Goal: Information Seeking & Learning: Learn about a topic

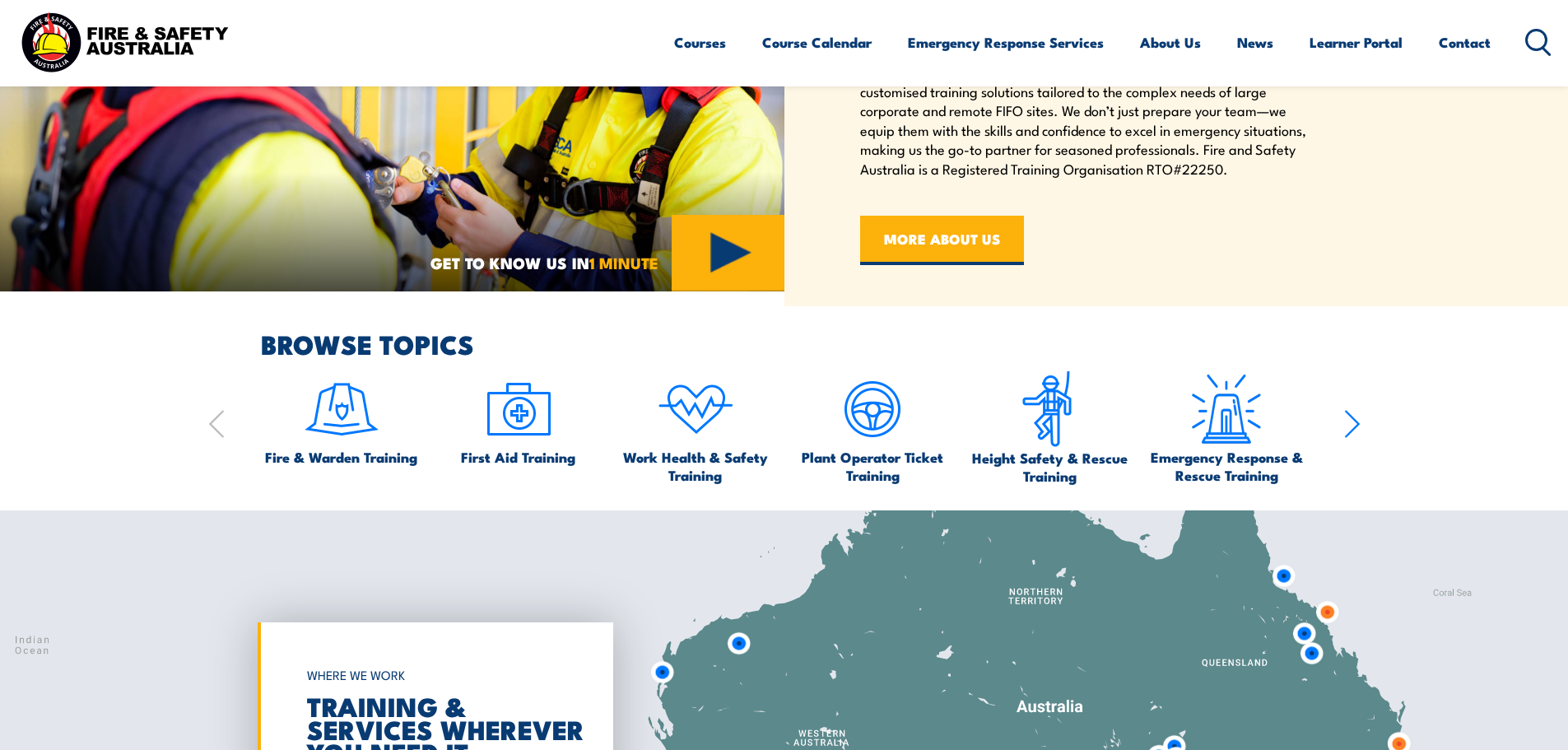
scroll to position [906, 0]
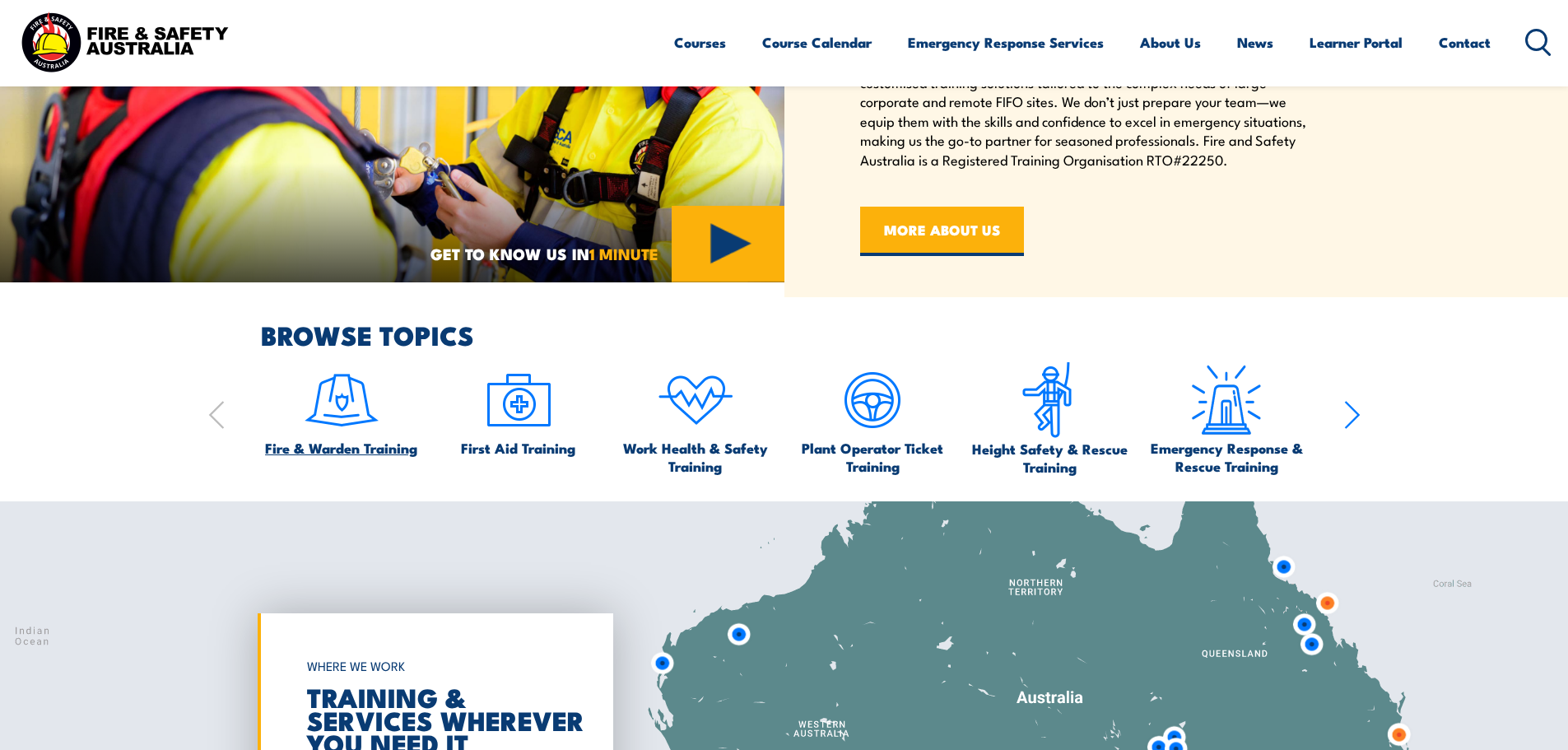
click at [363, 423] on img at bounding box center [342, 400] width 78 height 78
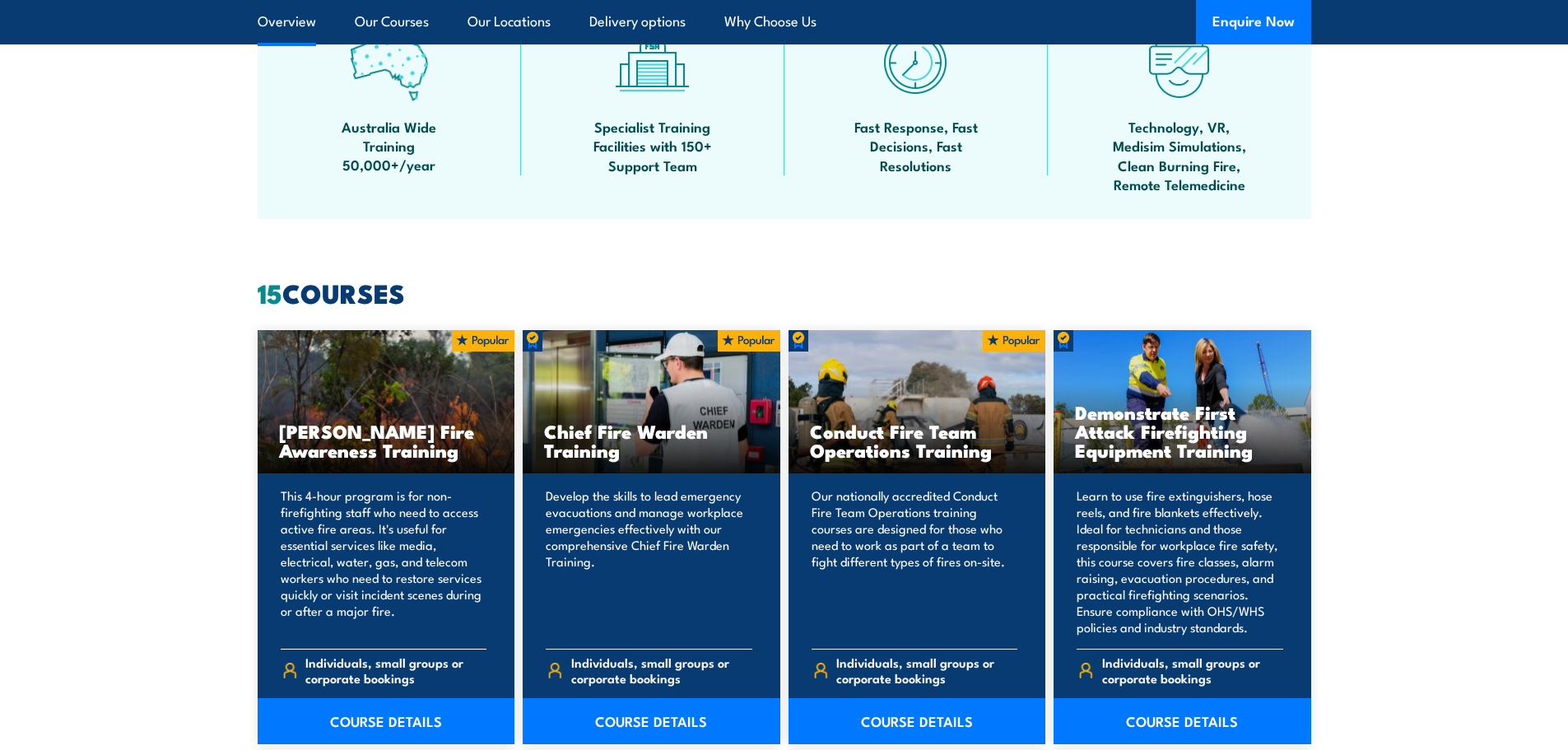
scroll to position [1153, 0]
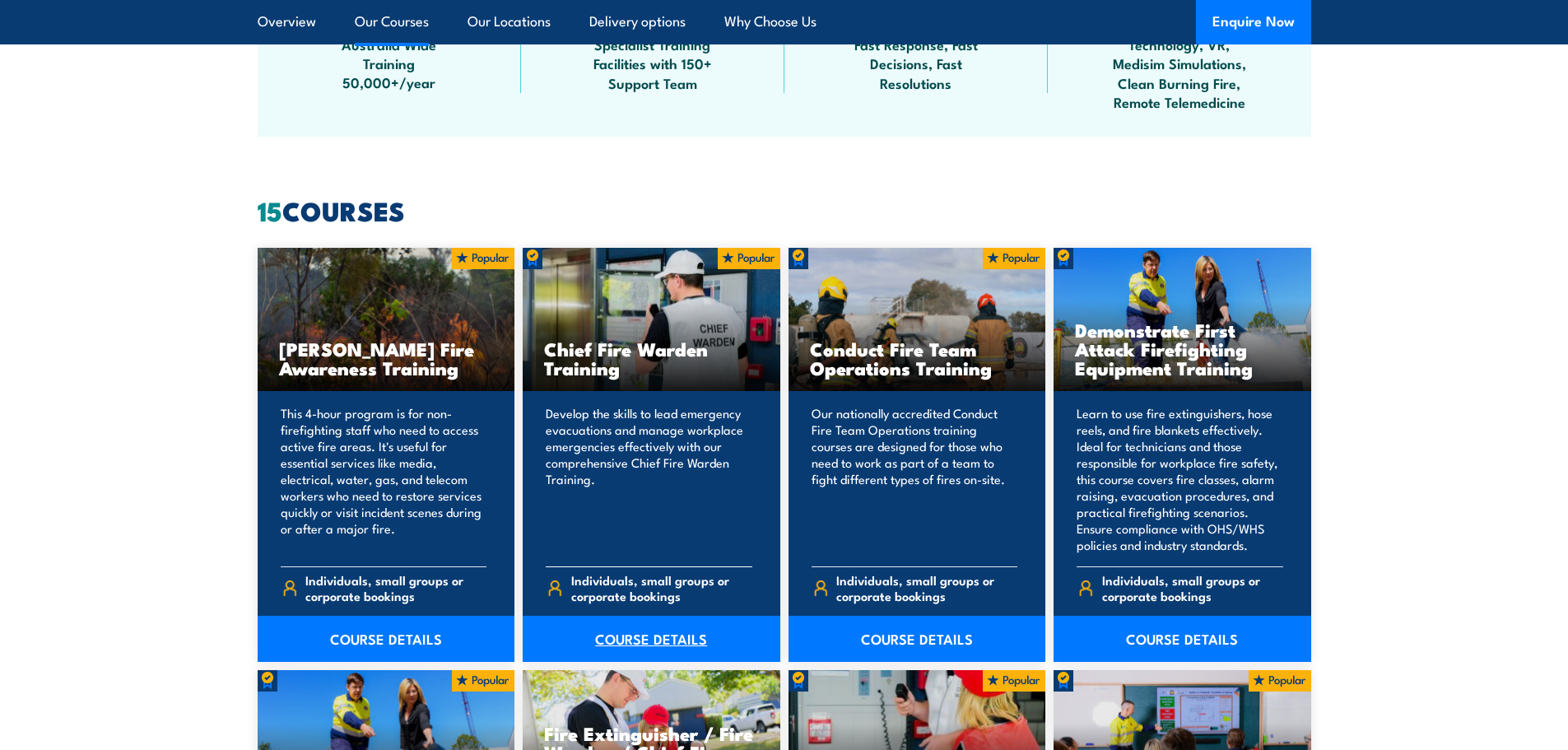
click at [651, 651] on link "COURSE DETAILS" at bounding box center [651, 638] width 257 height 46
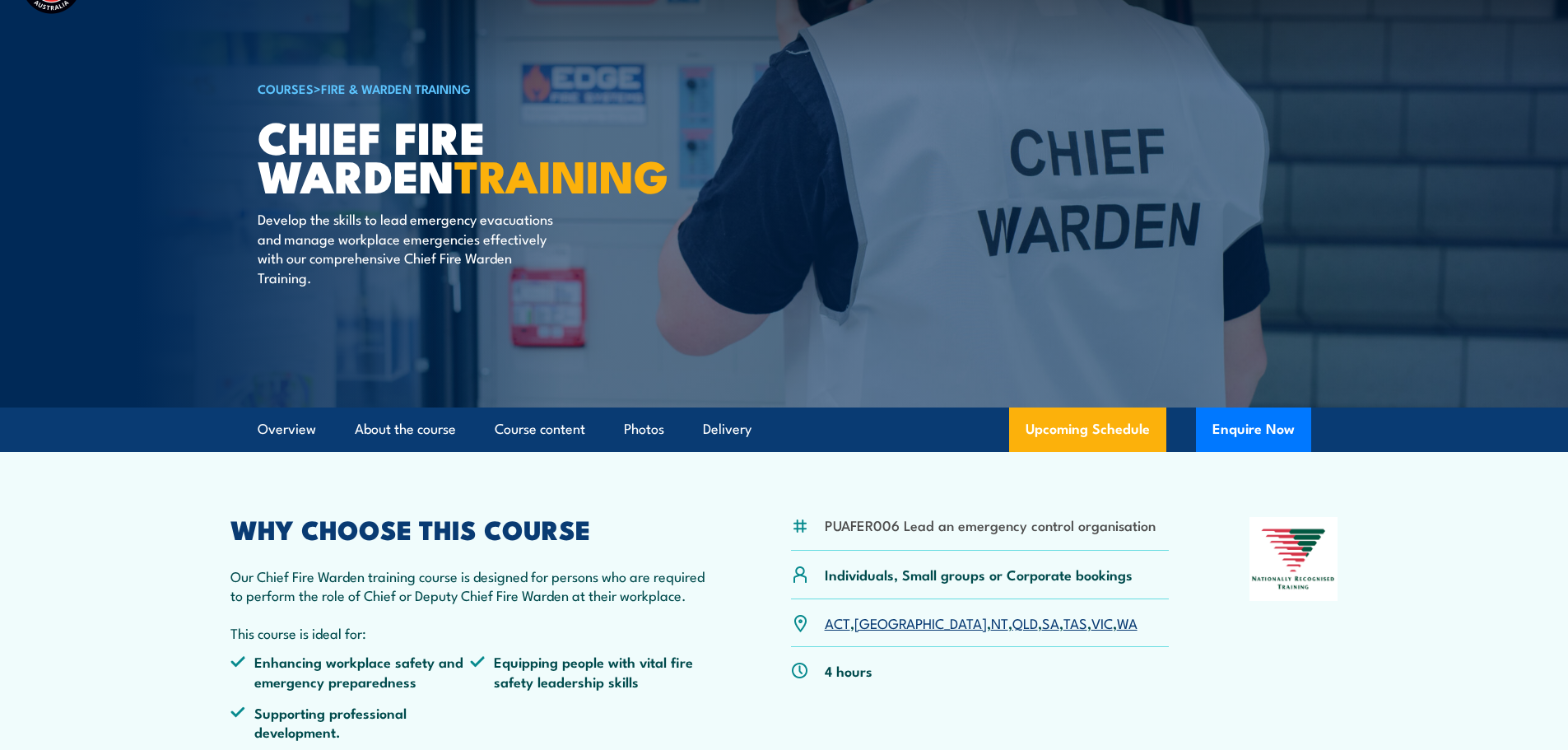
scroll to position [165, 0]
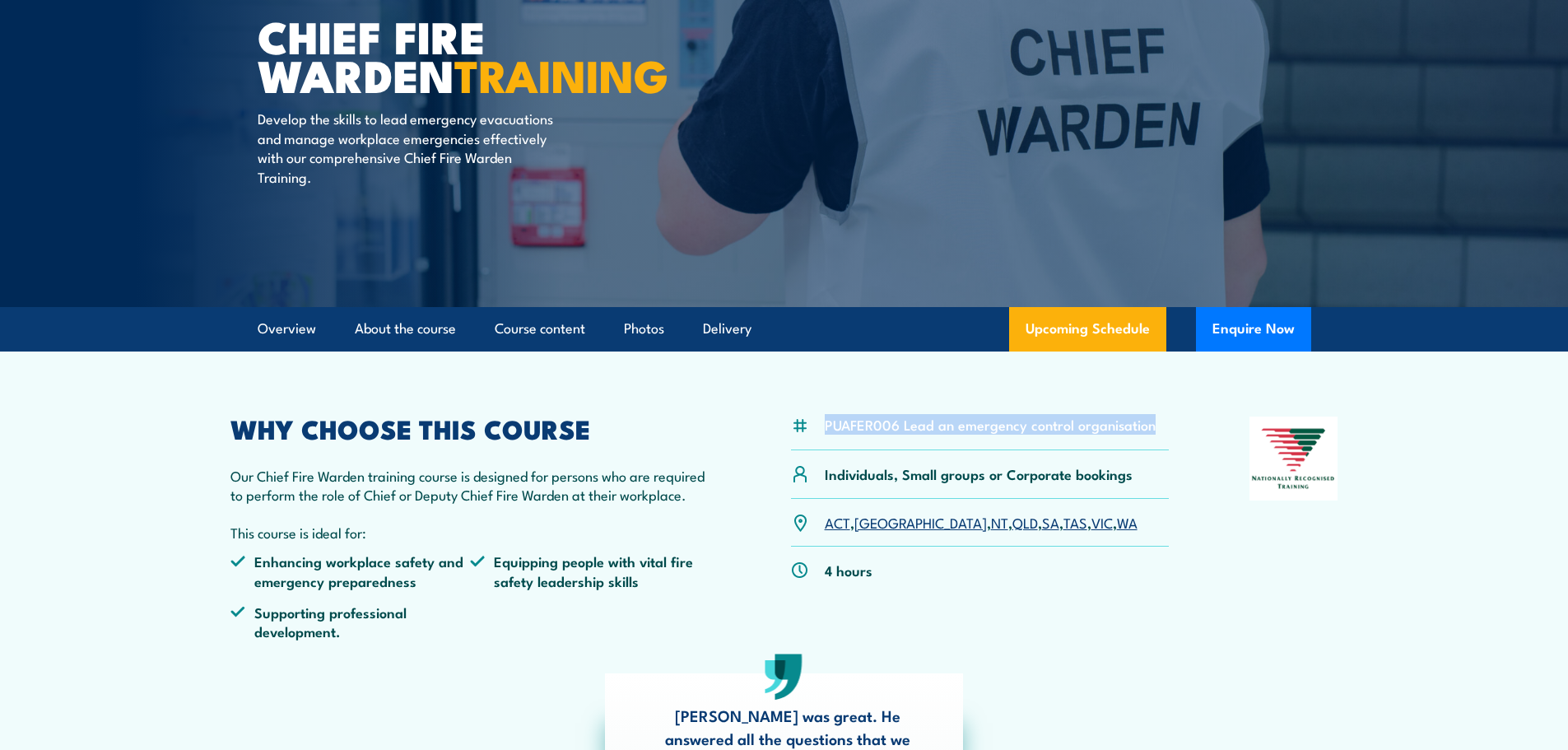
drag, startPoint x: 823, startPoint y: 426, endPoint x: 1152, endPoint y: 420, distance: 329.1
click at [1152, 420] on div "PUAFER006 Lead an emergency control organisation" at bounding box center [980, 433] width 378 height 34
copy li "PUAFER006 Lead an emergency control organisation"
